Goal: Check status

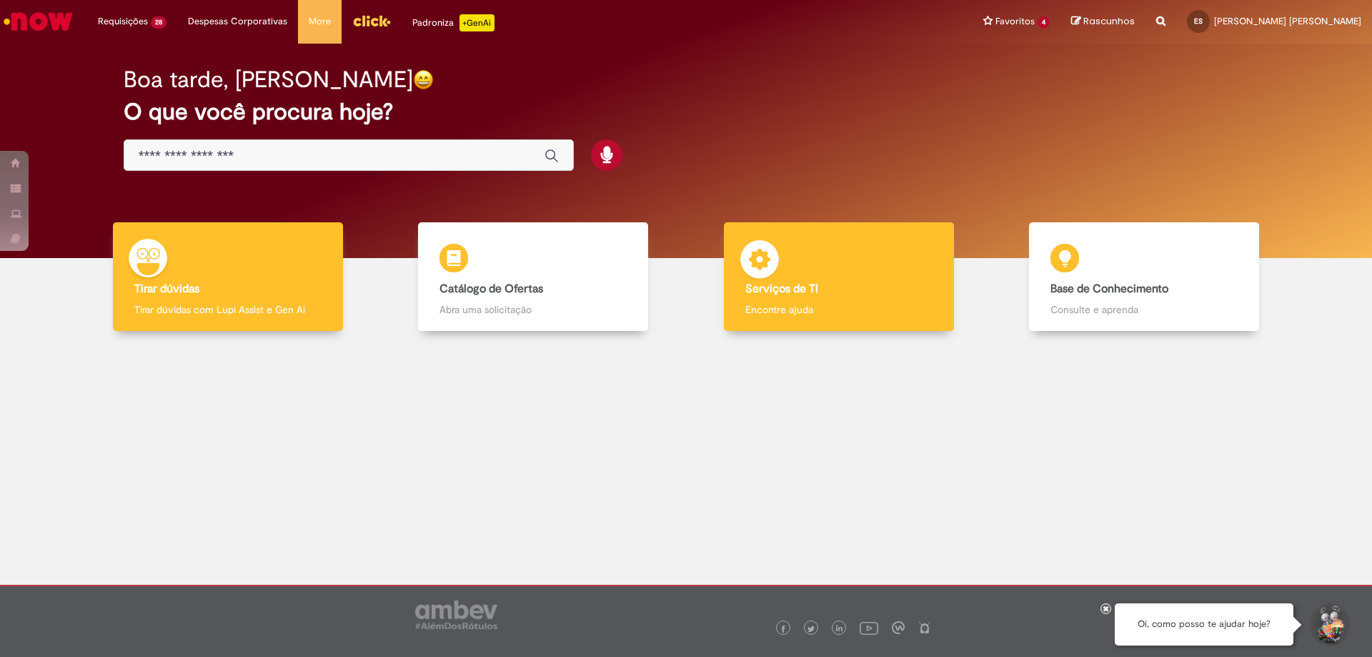
click at [788, 293] on b "Serviços de TI" at bounding box center [781, 289] width 73 height 14
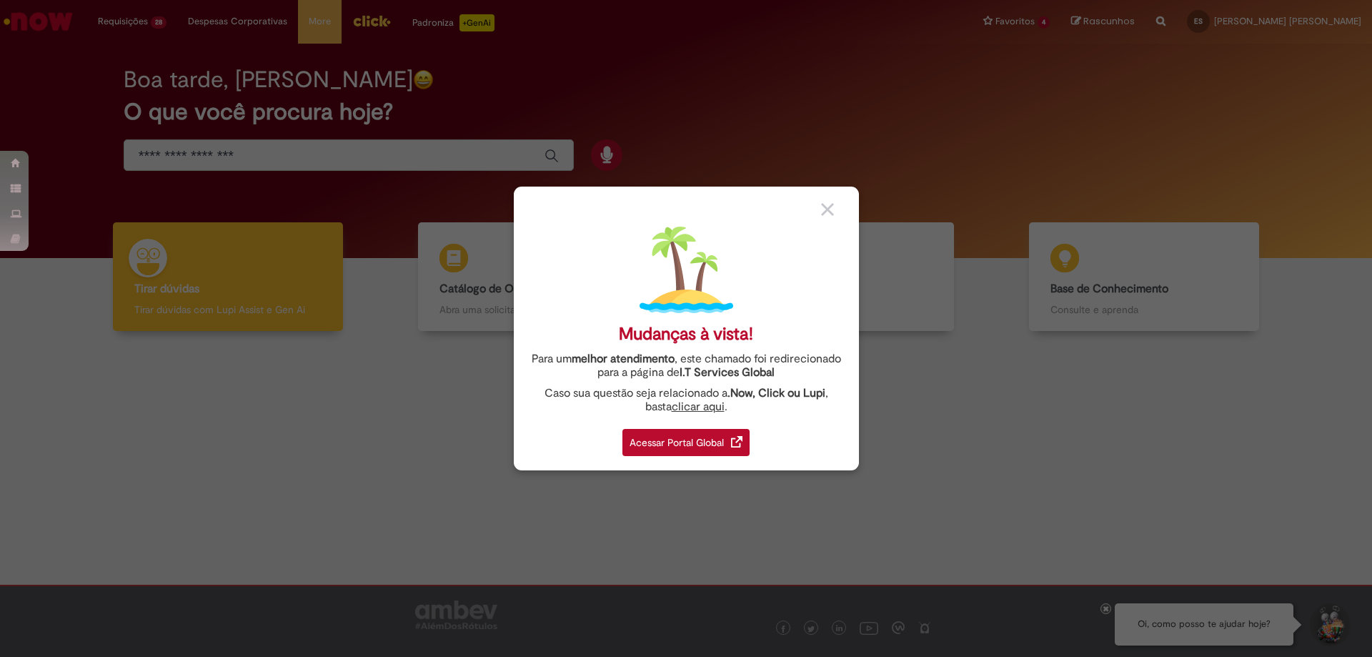
click at [640, 450] on div "Acessar Portal Global" at bounding box center [685, 442] width 127 height 27
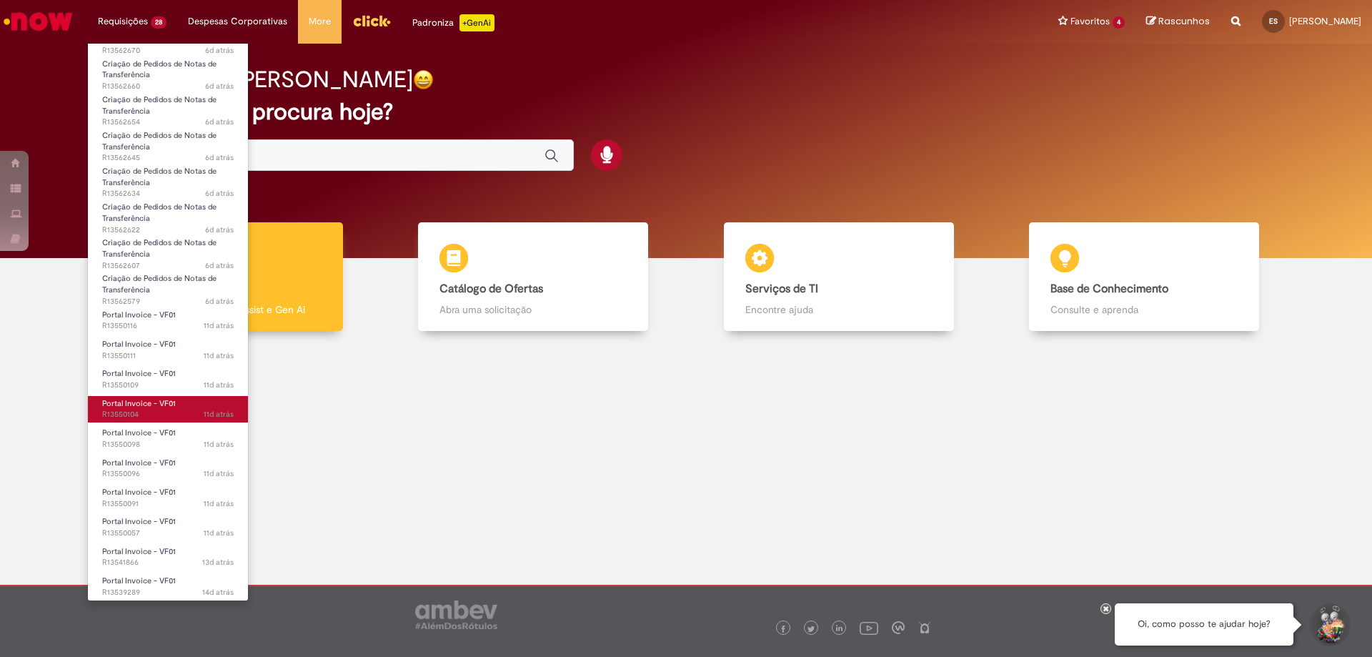
scroll to position [353, 0]
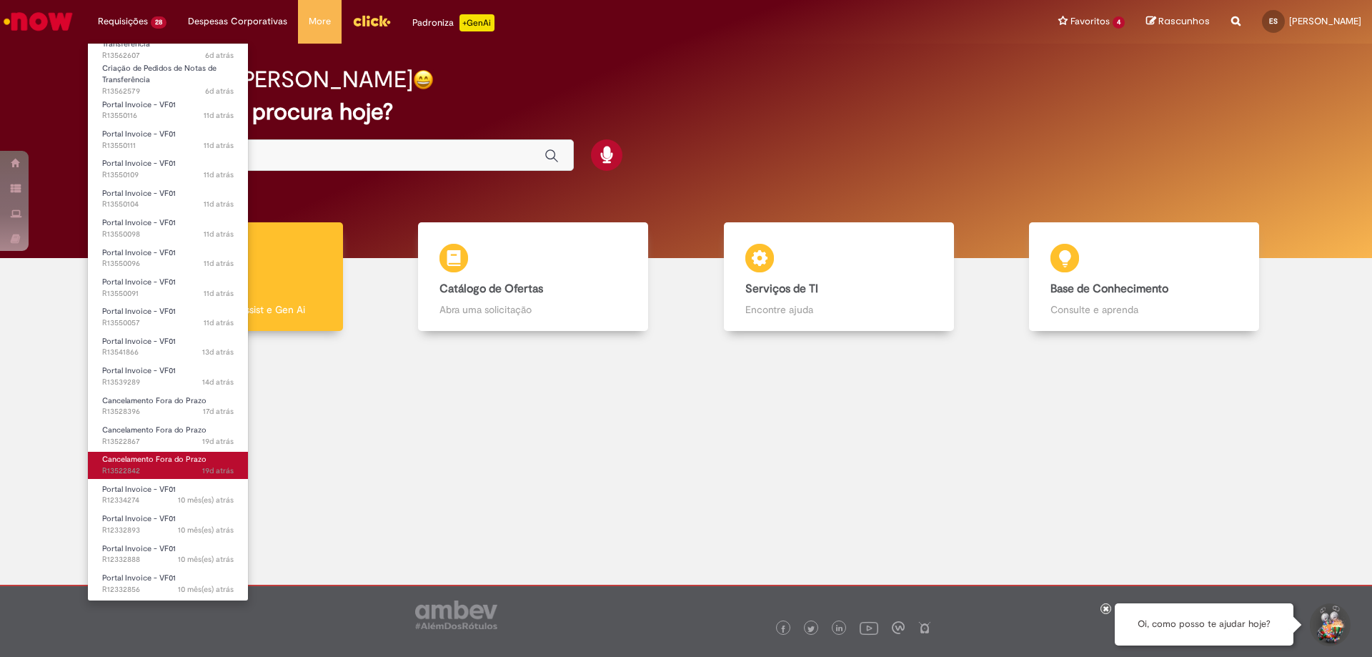
click at [129, 467] on span "19d atrás 19 dias atrás R13522842" at bounding box center [167, 470] width 131 height 11
click at [174, 463] on span "Cancelamento Fora do Prazo" at bounding box center [154, 459] width 104 height 11
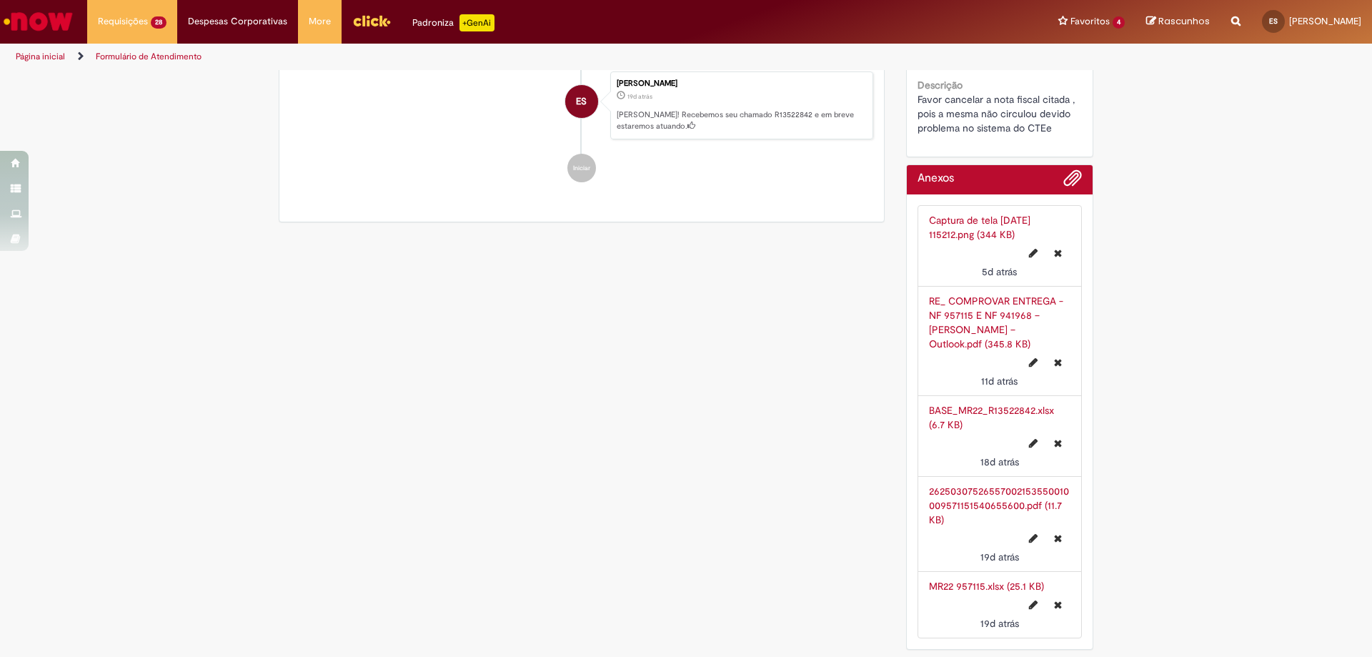
scroll to position [1759, 0]
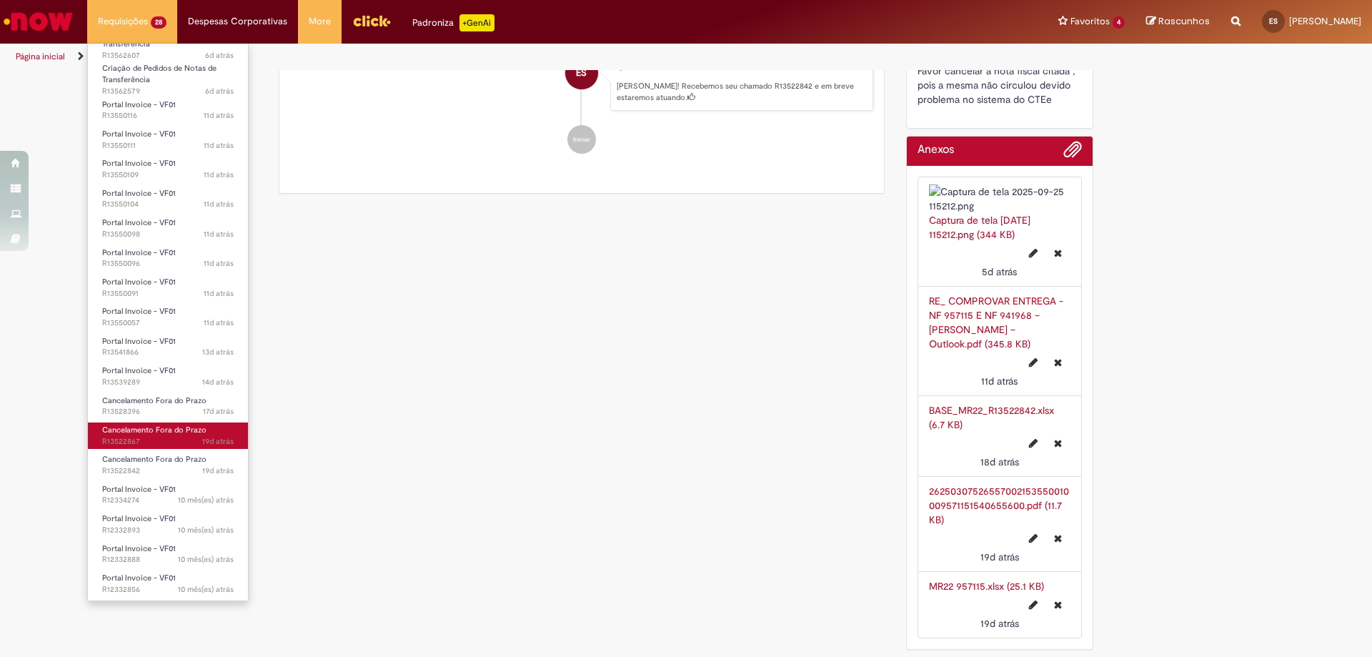
click at [152, 435] on link "Cancelamento Fora do Prazo 19d atrás 19 dias atrás R13522867" at bounding box center [168, 435] width 160 height 26
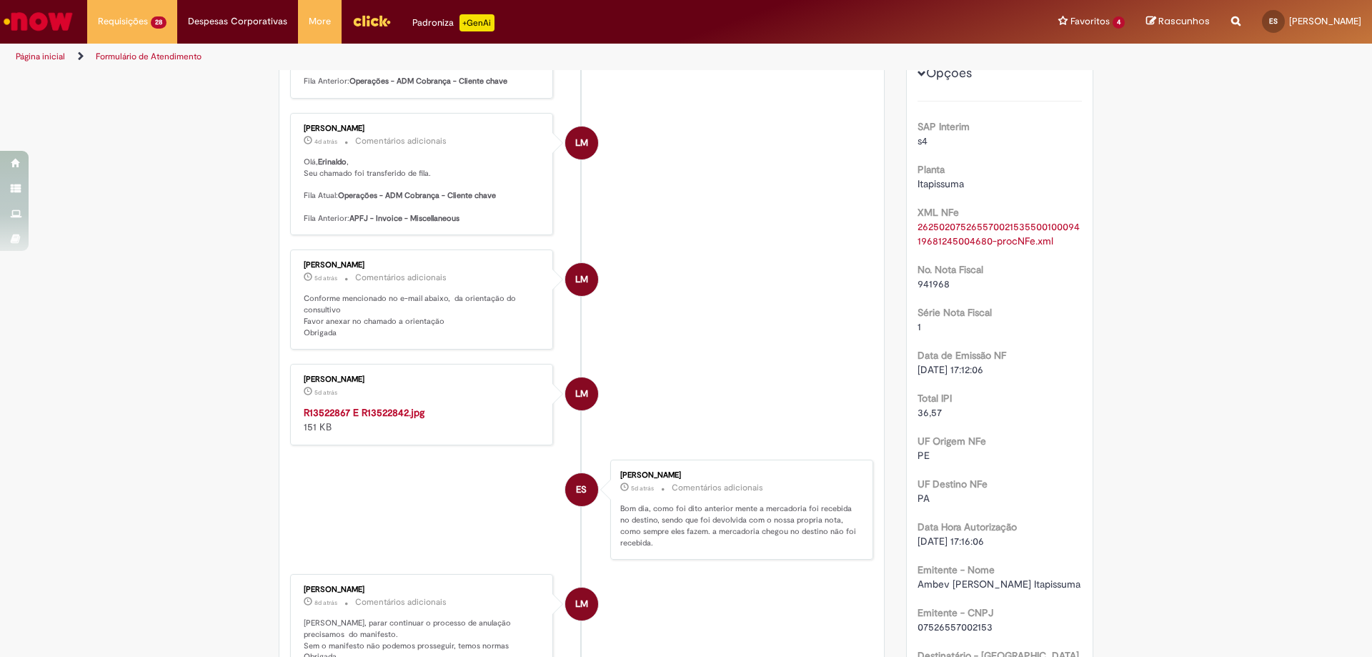
scroll to position [75, 0]
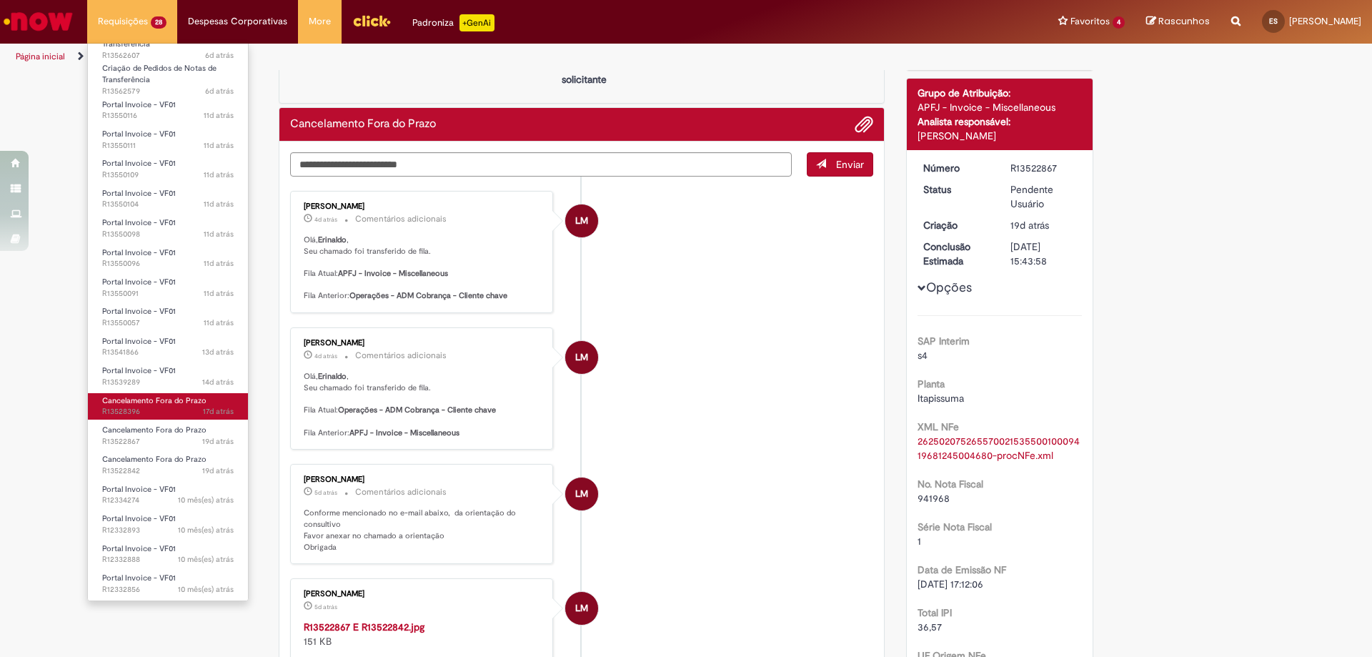
click at [155, 404] on span "Cancelamento Fora do Prazo" at bounding box center [154, 400] width 104 height 11
